Goal: Find specific page/section: Find specific page/section

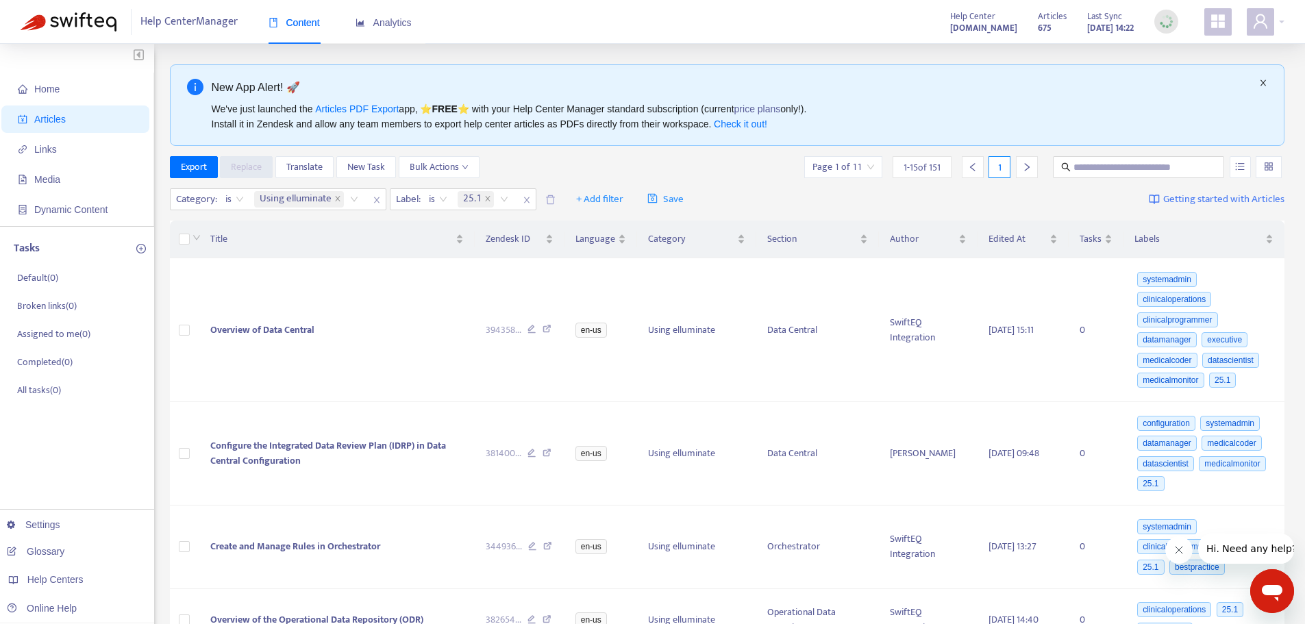
click at [1263, 83] on icon "close" at bounding box center [1262, 83] width 5 height 6
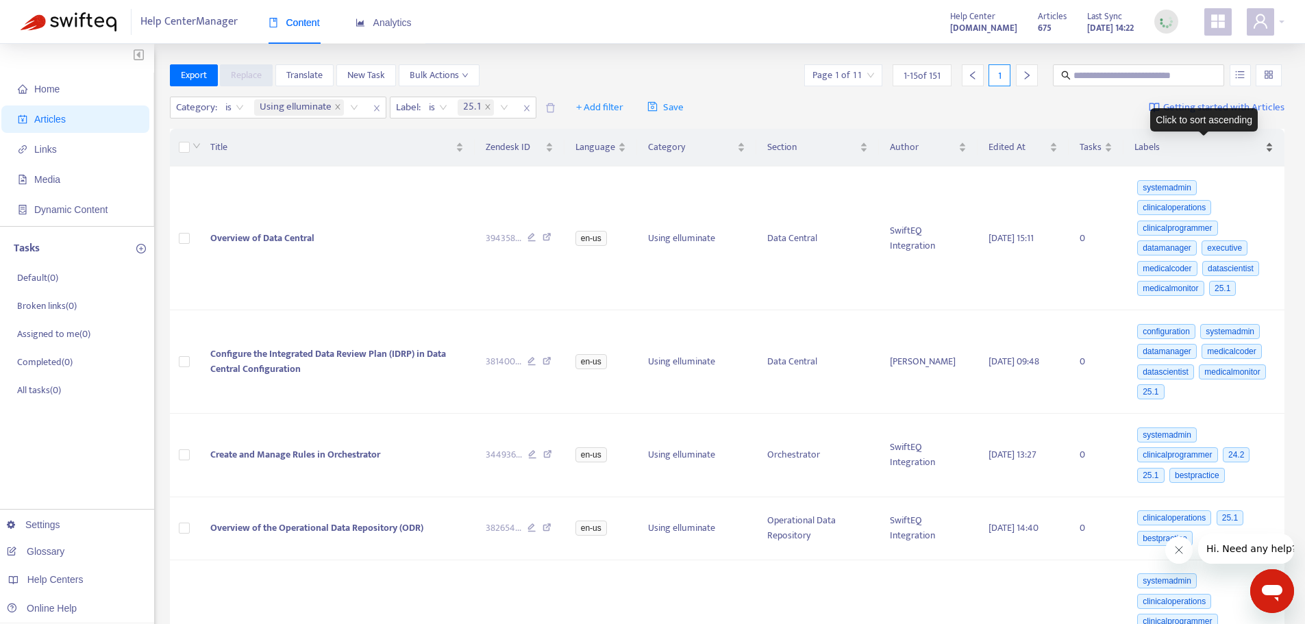
click at [1151, 150] on span "Labels" at bounding box center [1198, 147] width 128 height 15
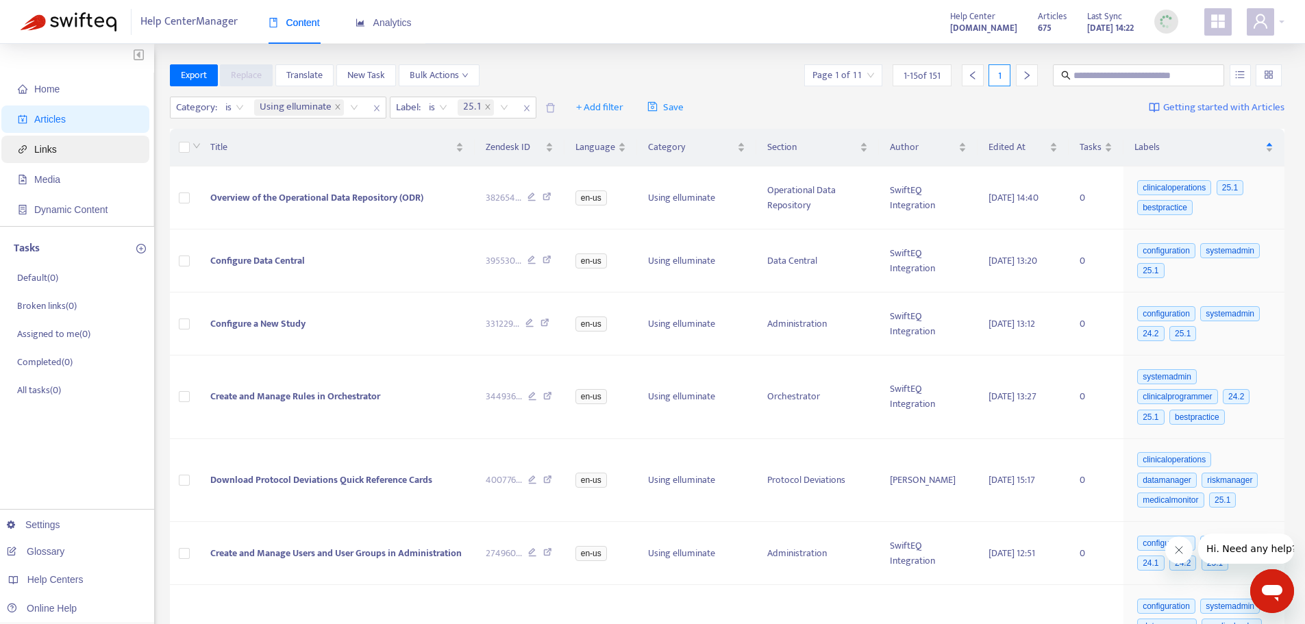
click at [46, 148] on span "Links" at bounding box center [45, 149] width 23 height 11
